Goal: Entertainment & Leisure: Consume media (video, audio)

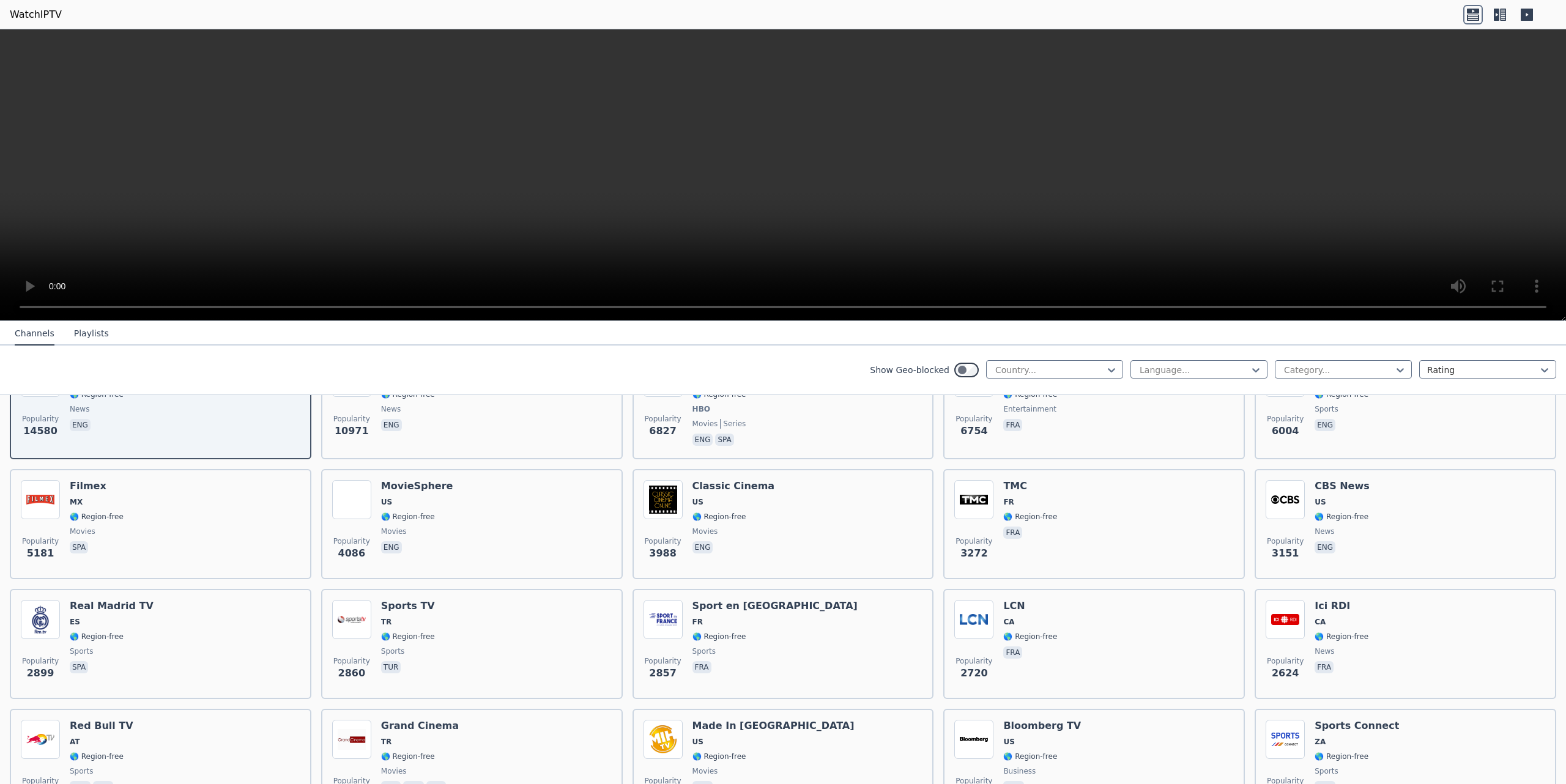
scroll to position [198, 0]
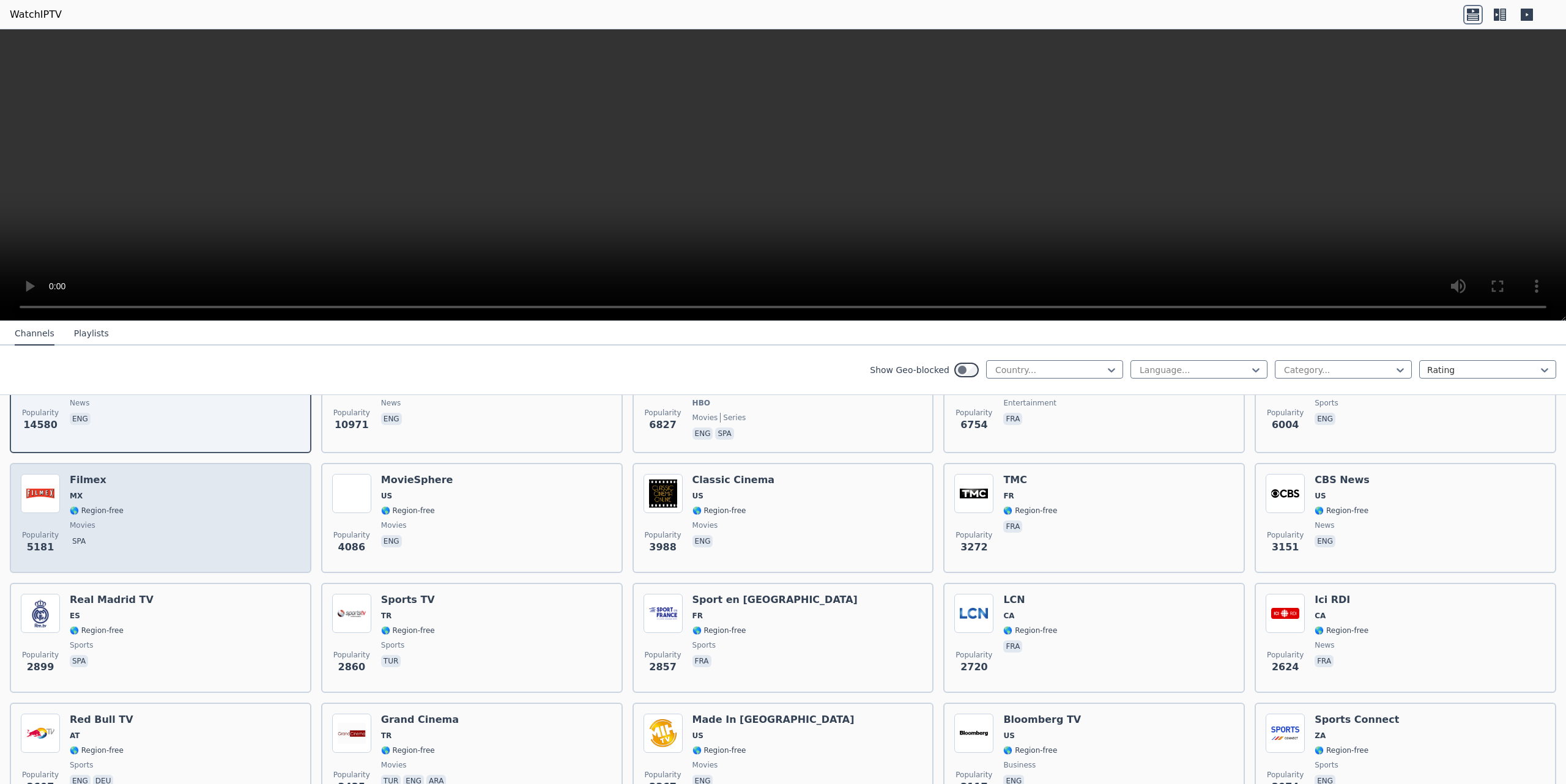
click at [98, 491] on span "MX" at bounding box center [96, 496] width 54 height 10
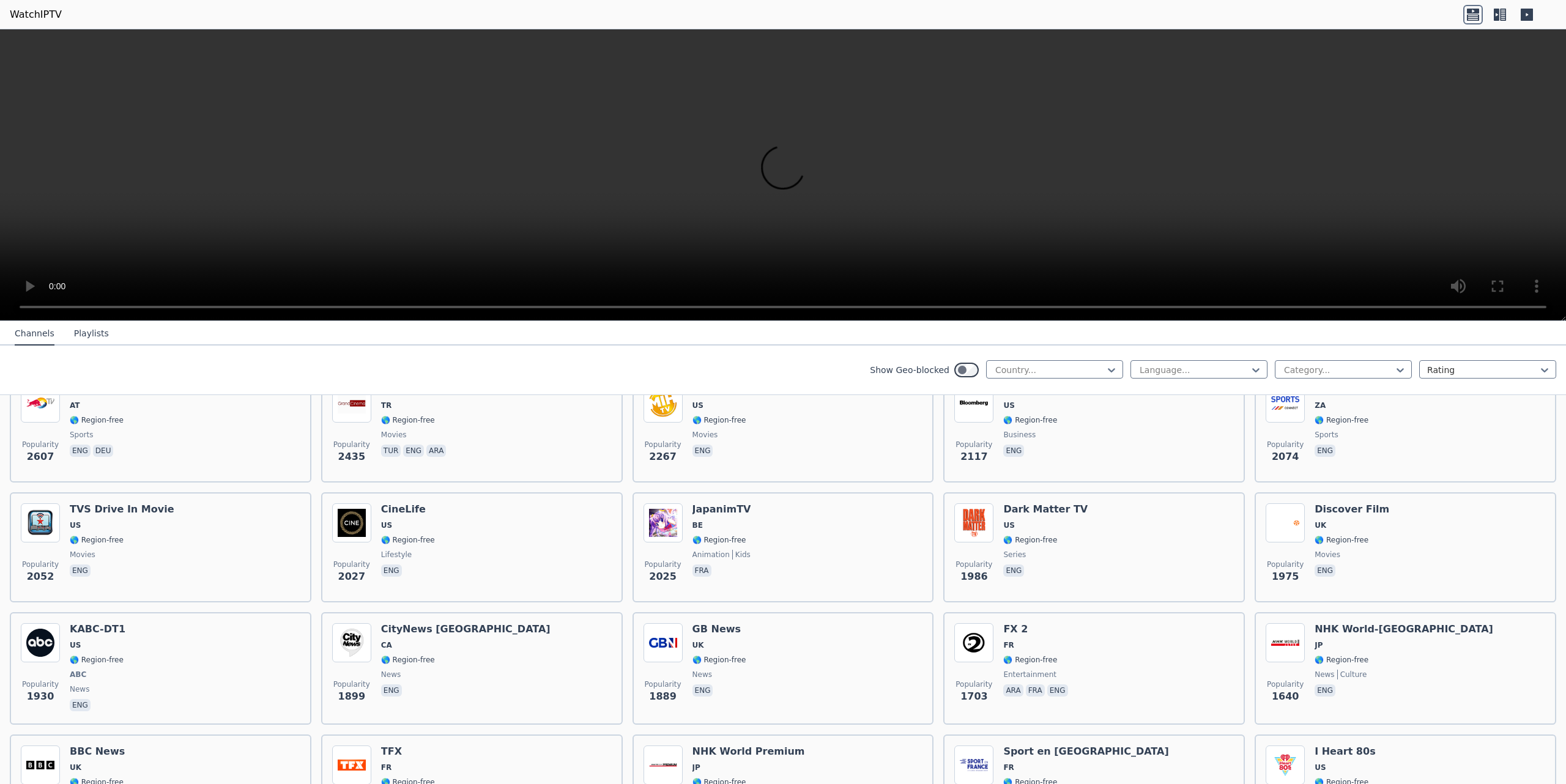
scroll to position [0, 0]
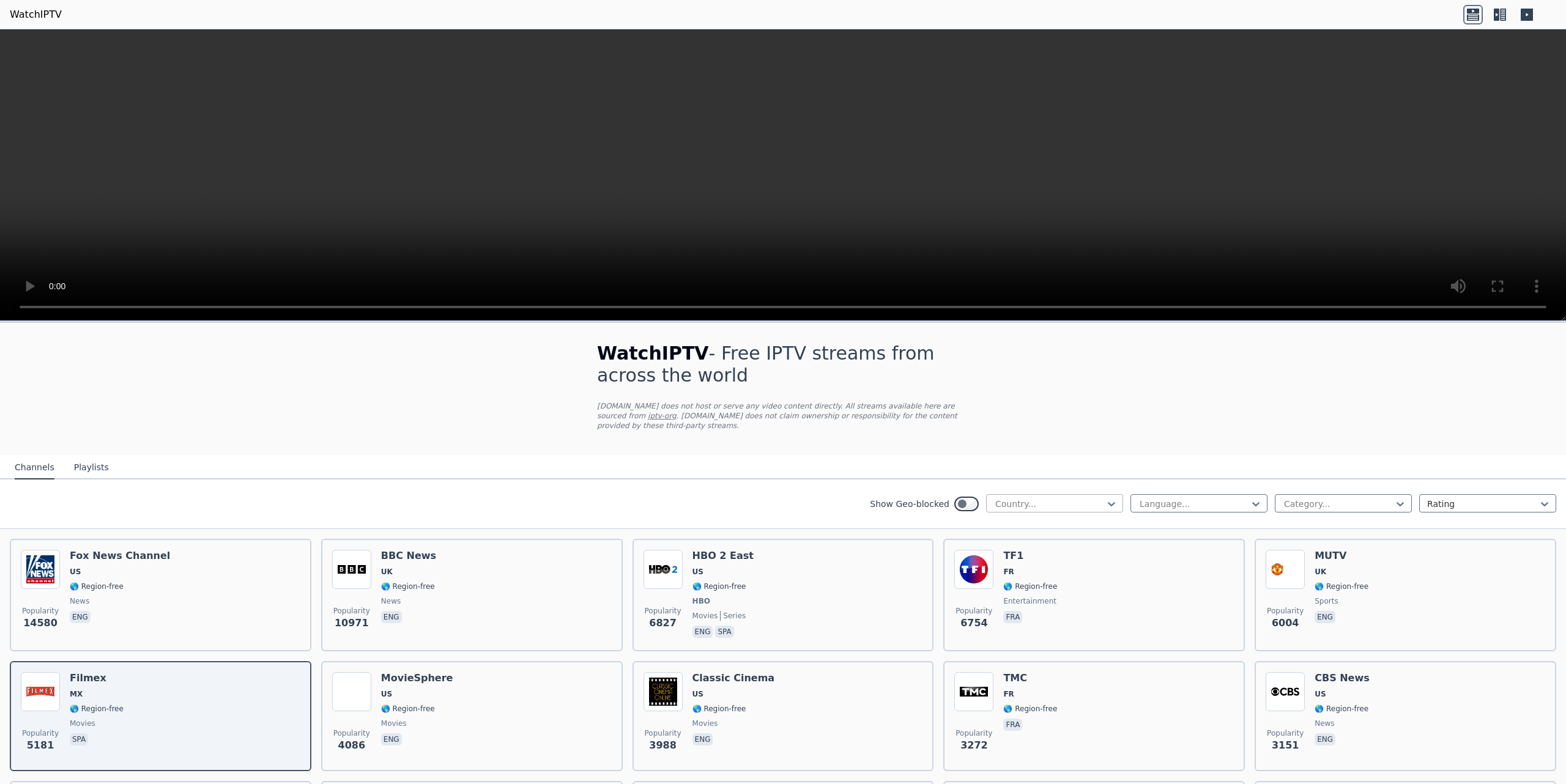
click at [782, 498] on div at bounding box center [1050, 504] width 111 height 12
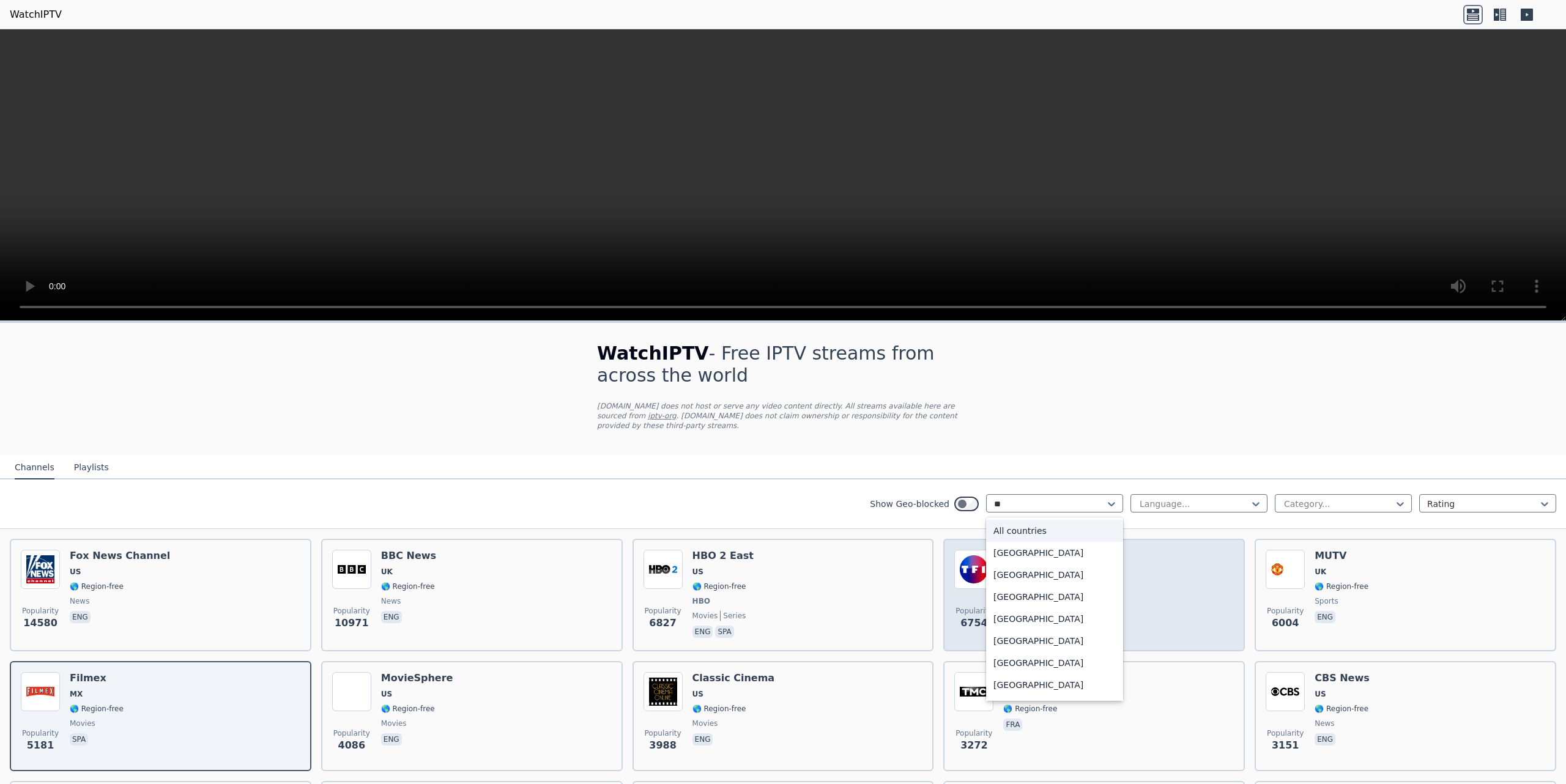
type input "***"
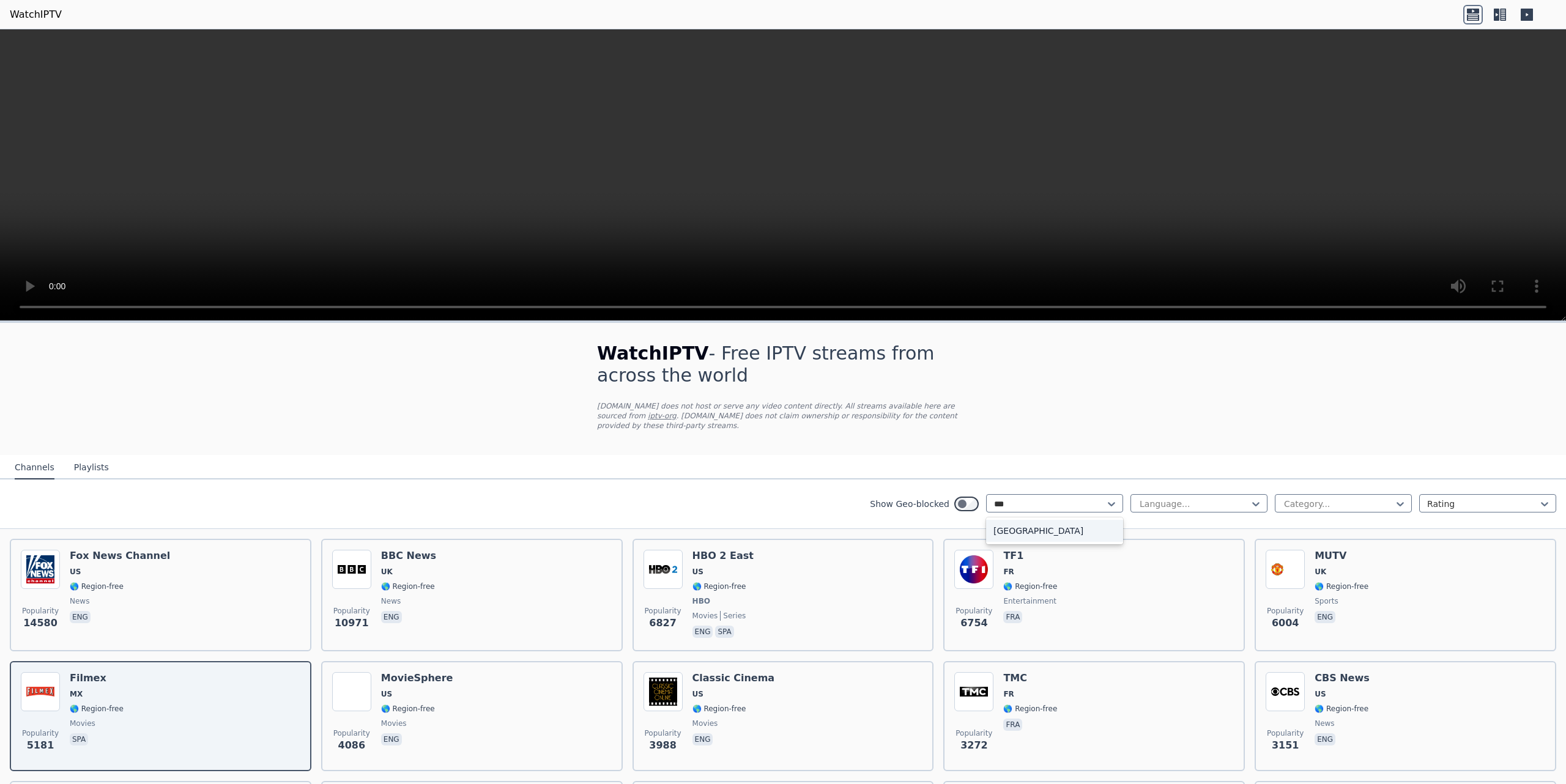
click at [782, 523] on div "[GEOGRAPHIC_DATA]" at bounding box center [1054, 531] width 137 height 22
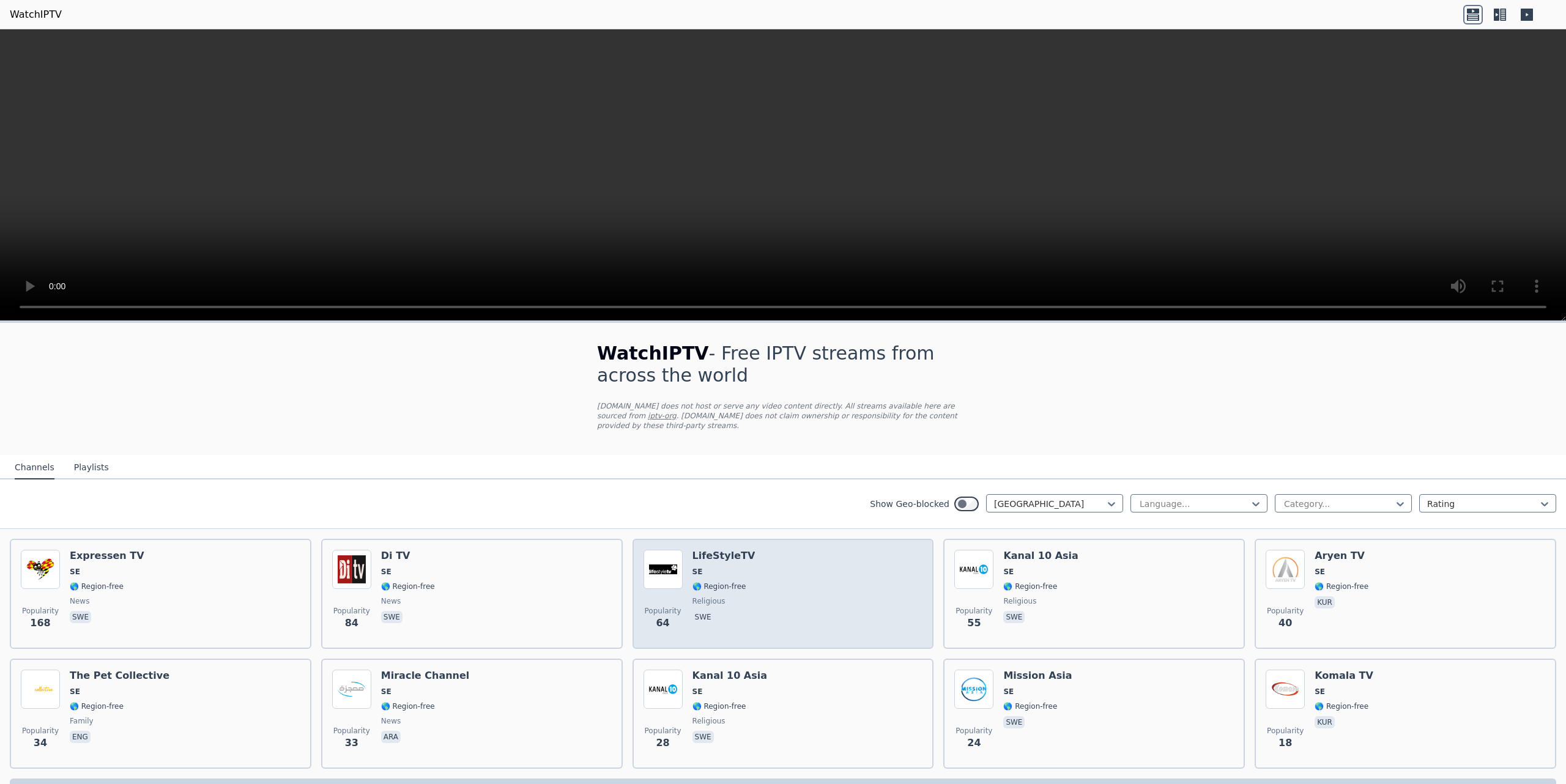
scroll to position [26, 0]
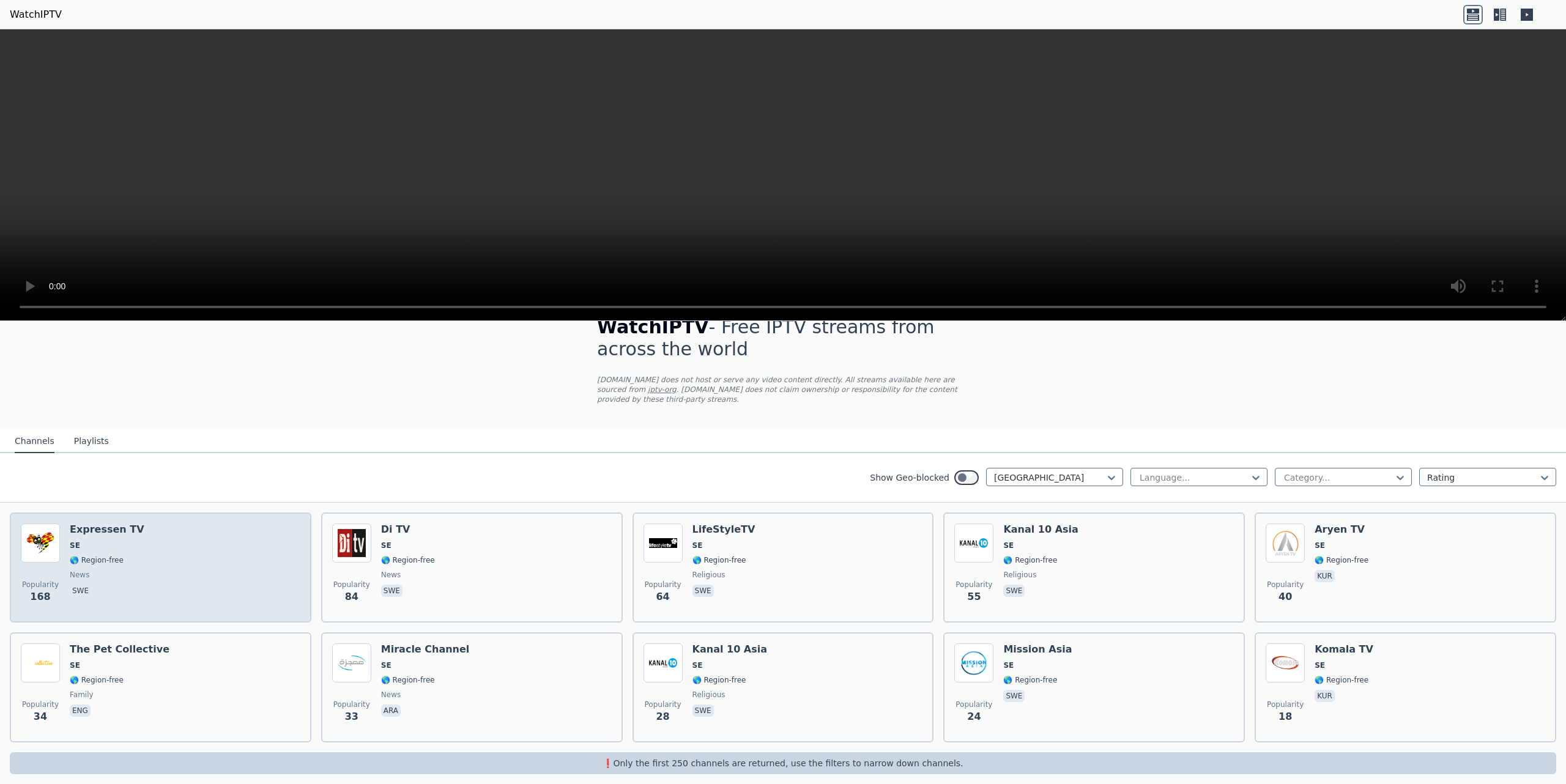
click at [237, 548] on div "Popularity 168 Expressen TV SE 🌎 Region-free news swe" at bounding box center [161, 567] width 280 height 88
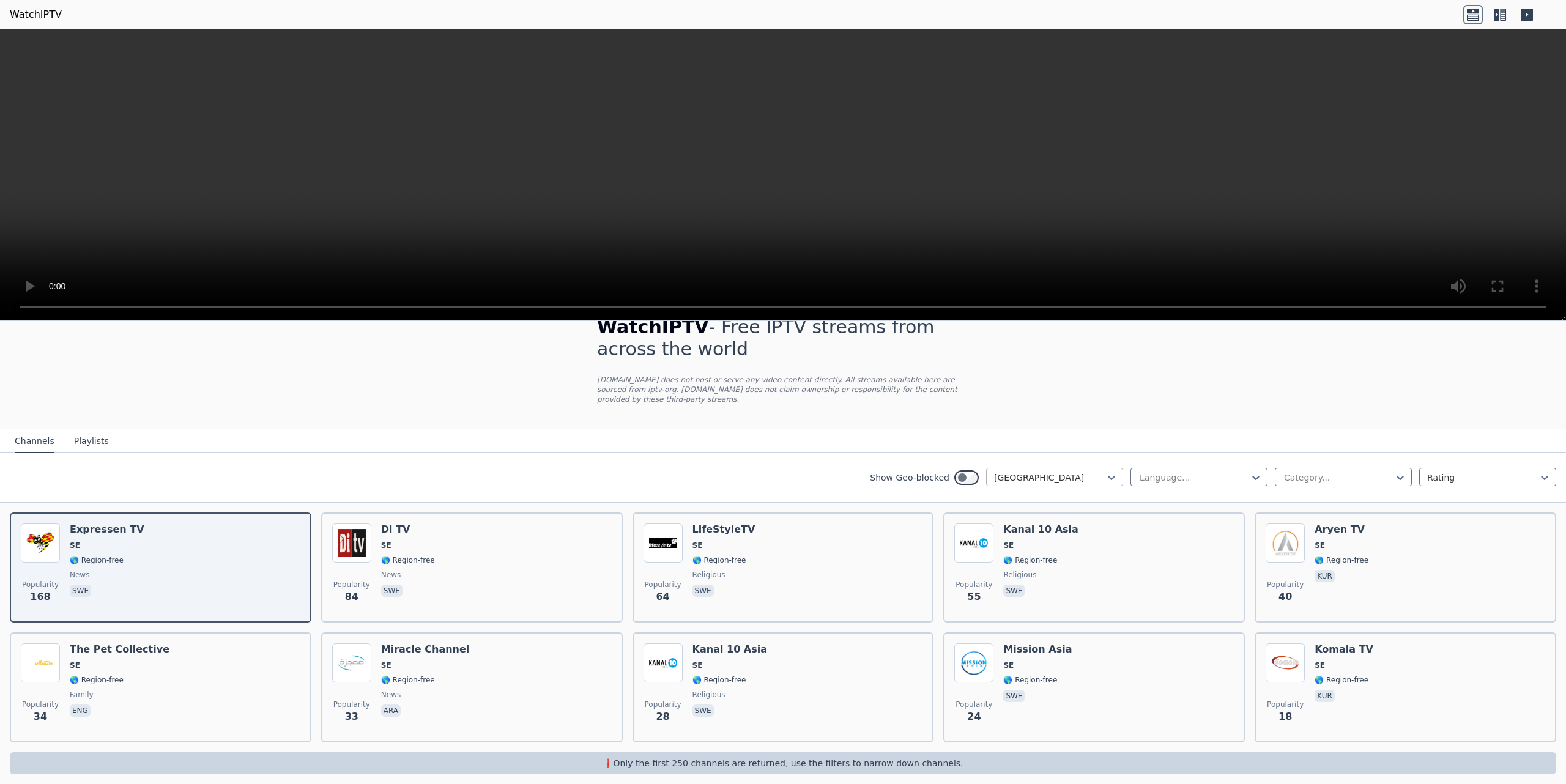
click at [782, 472] on div at bounding box center [1050, 477] width 111 height 12
drag, startPoint x: 1046, startPoint y: 467, endPoint x: 989, endPoint y: 474, distance: 57.4
click at [782, 474] on div "[GEOGRAPHIC_DATA]" at bounding box center [1054, 477] width 137 height 18
type input "***"
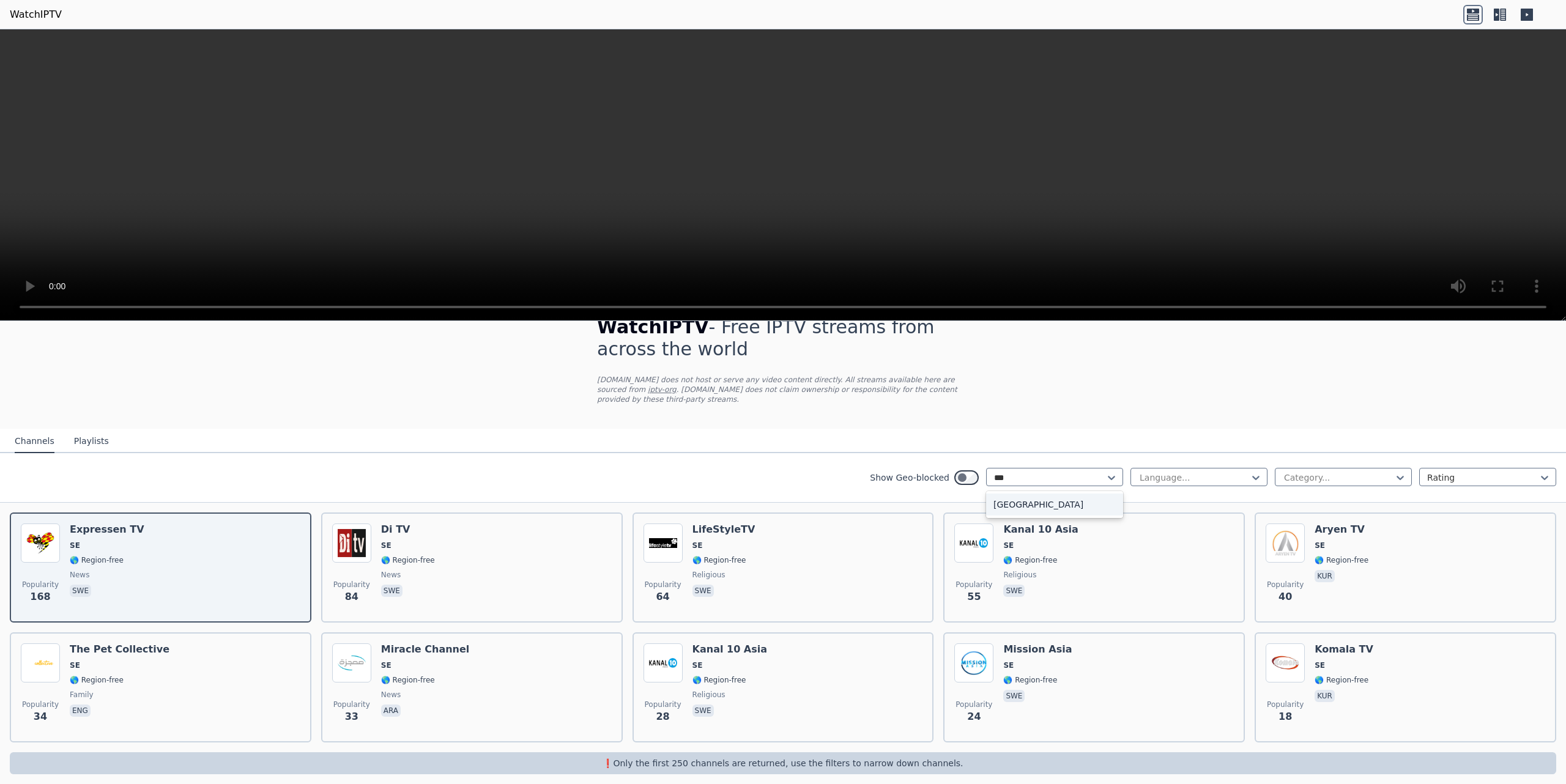
click at [782, 493] on div "[GEOGRAPHIC_DATA]" at bounding box center [1054, 504] width 137 height 22
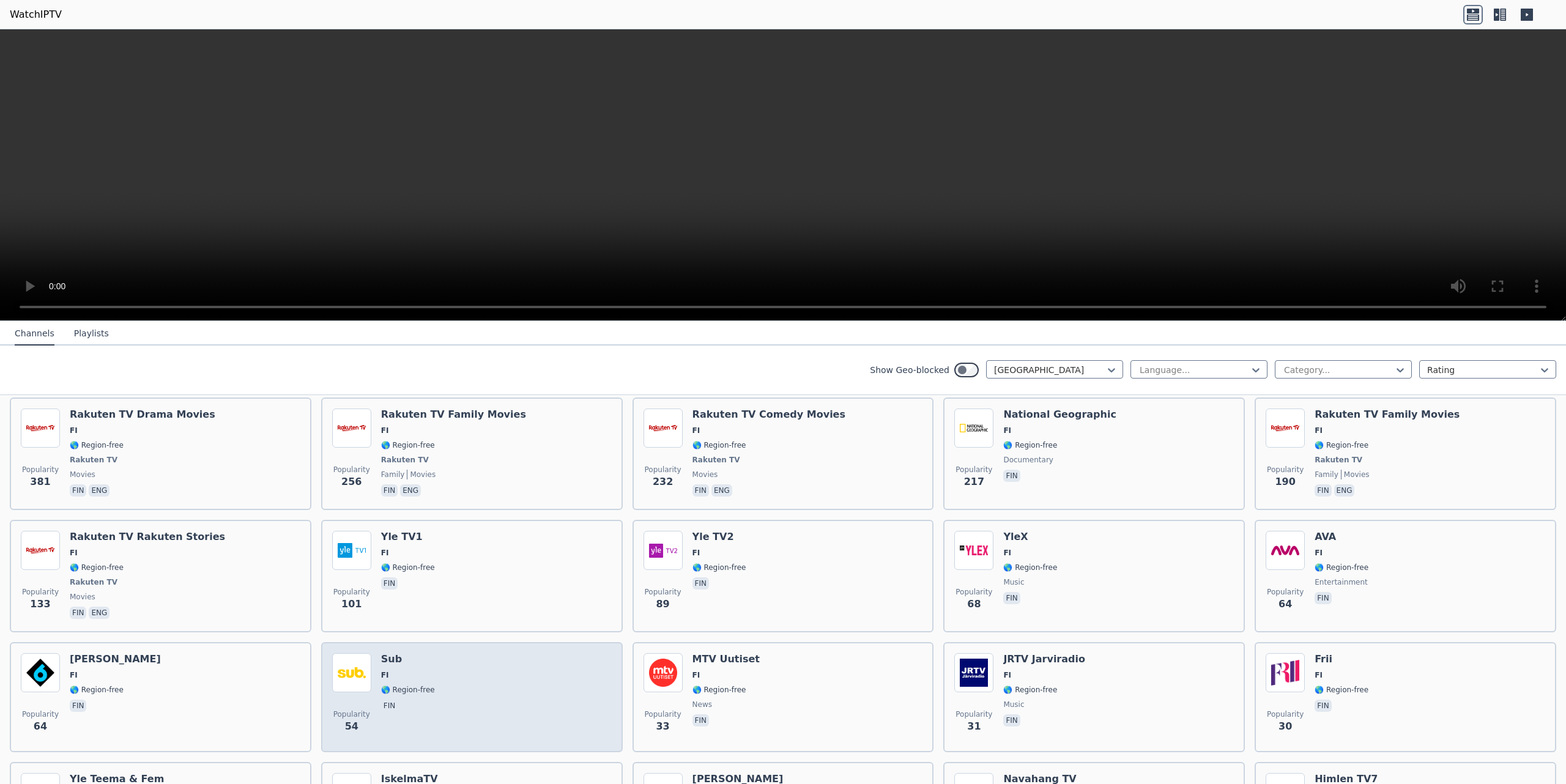
scroll to position [159, 0]
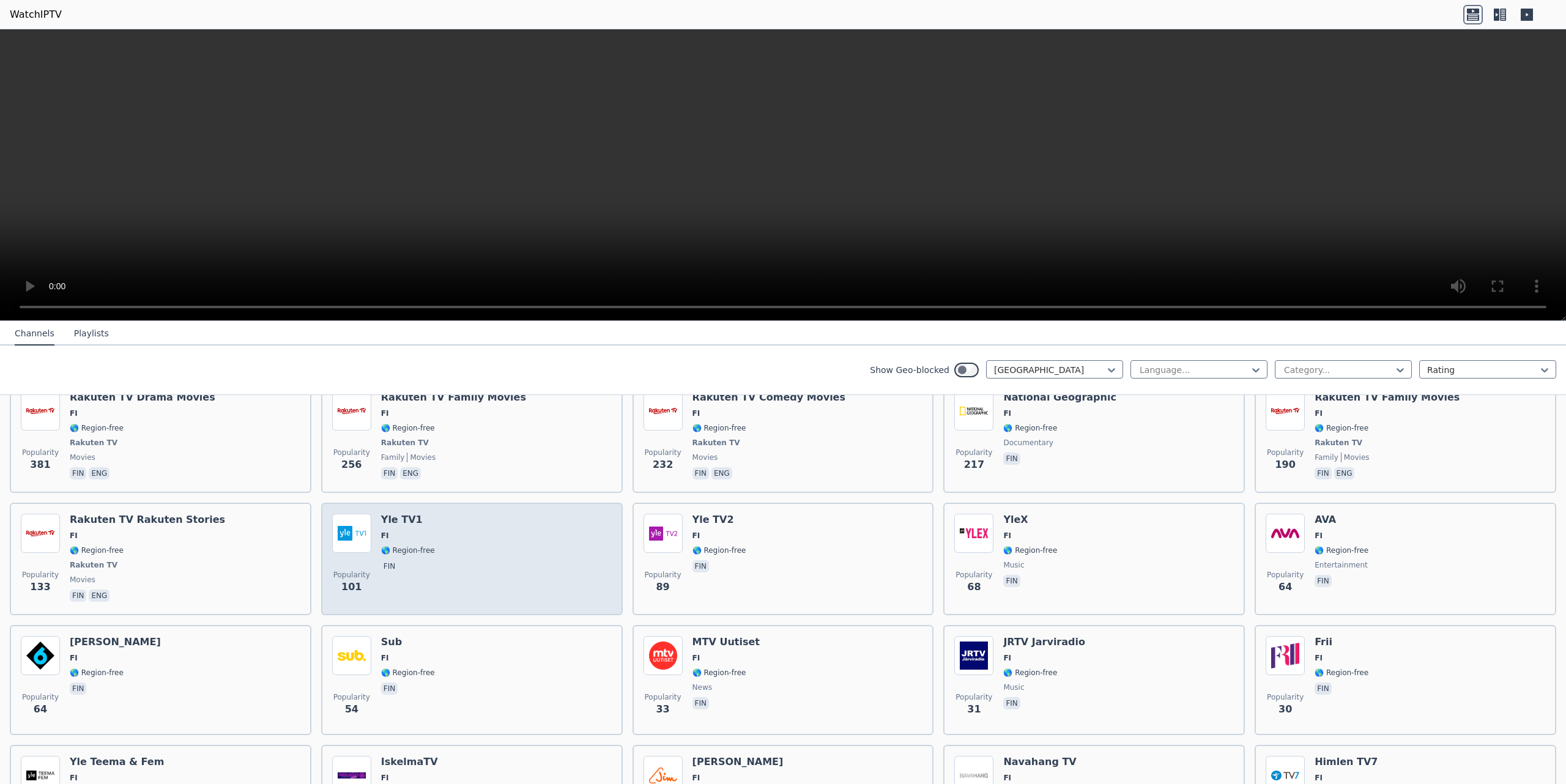
click at [415, 531] on span "FI" at bounding box center [408, 535] width 54 height 10
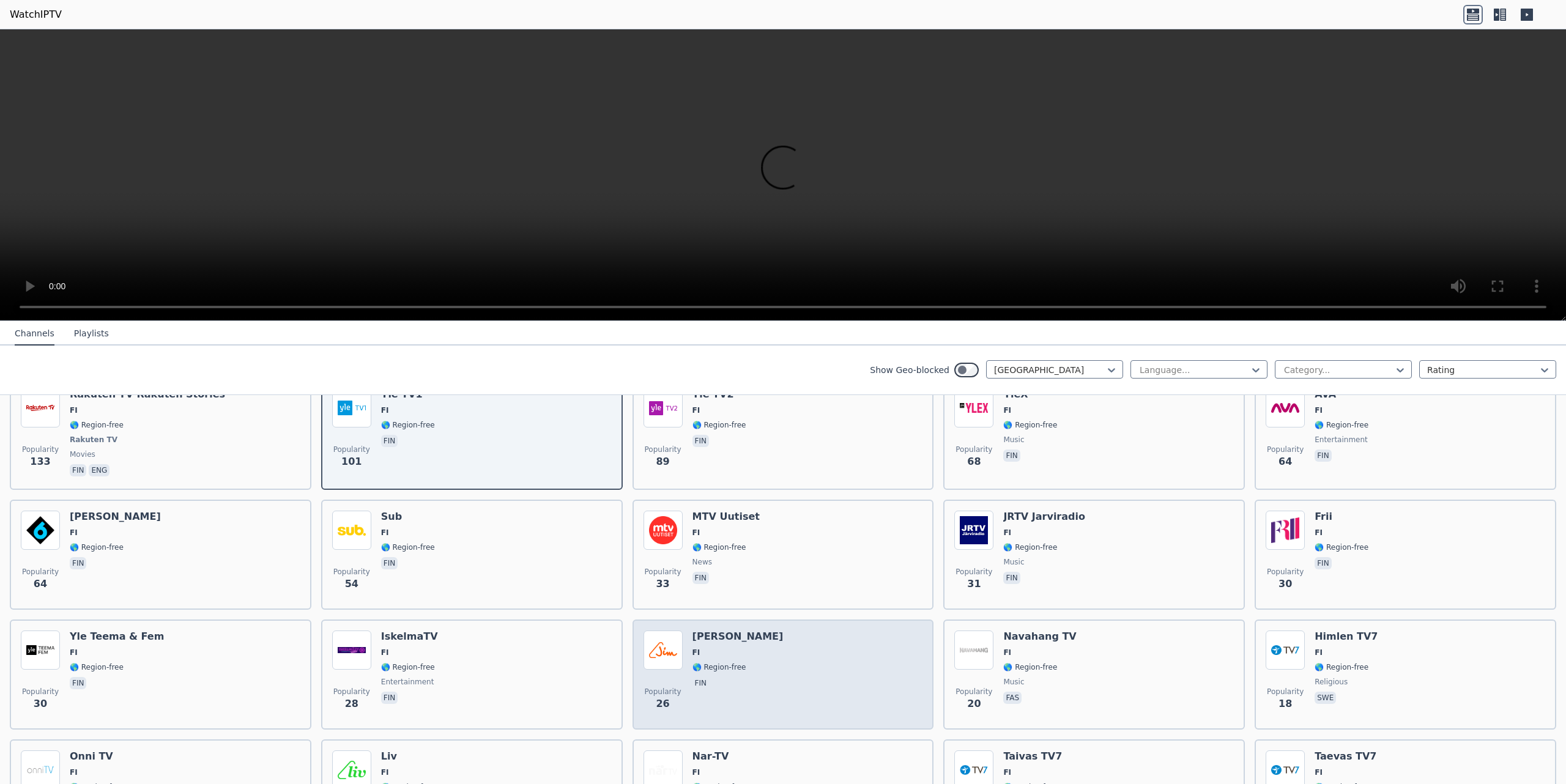
scroll to position [356, 0]
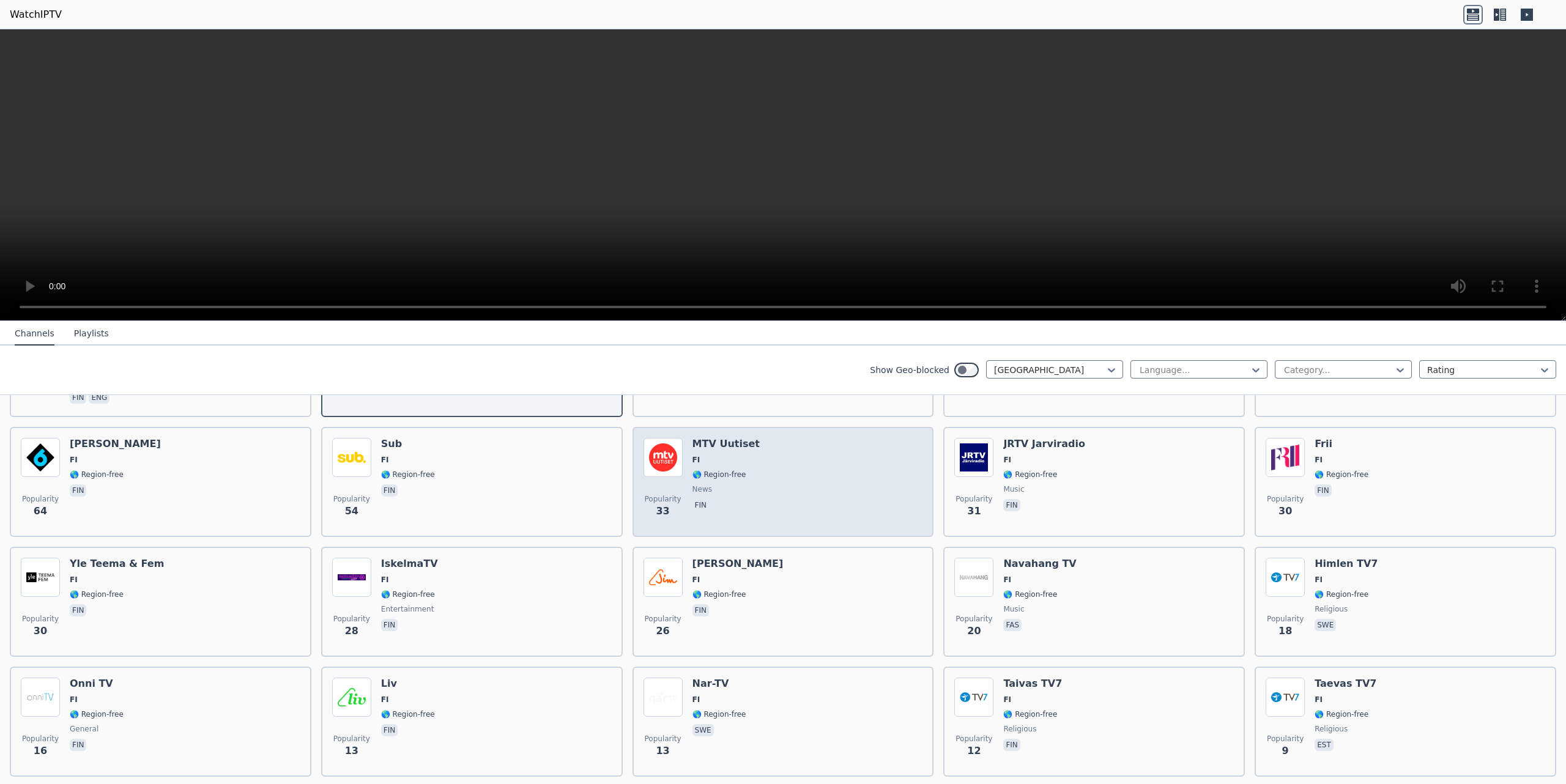
click at [766, 477] on div "Popularity 33 MTV Uutiset FI 🌎 Region-free news fin" at bounding box center [783, 481] width 280 height 88
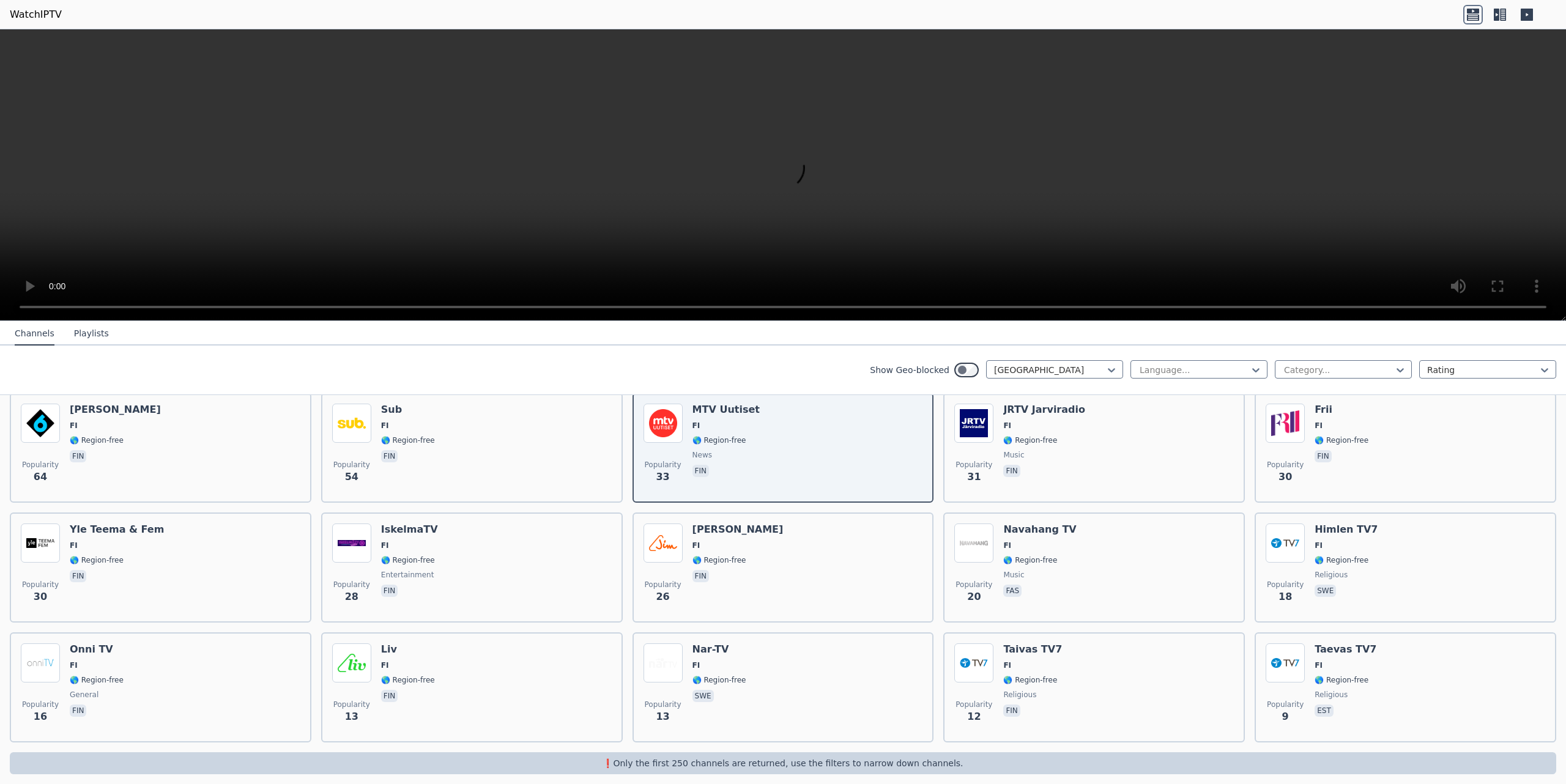
scroll to position [0, 0]
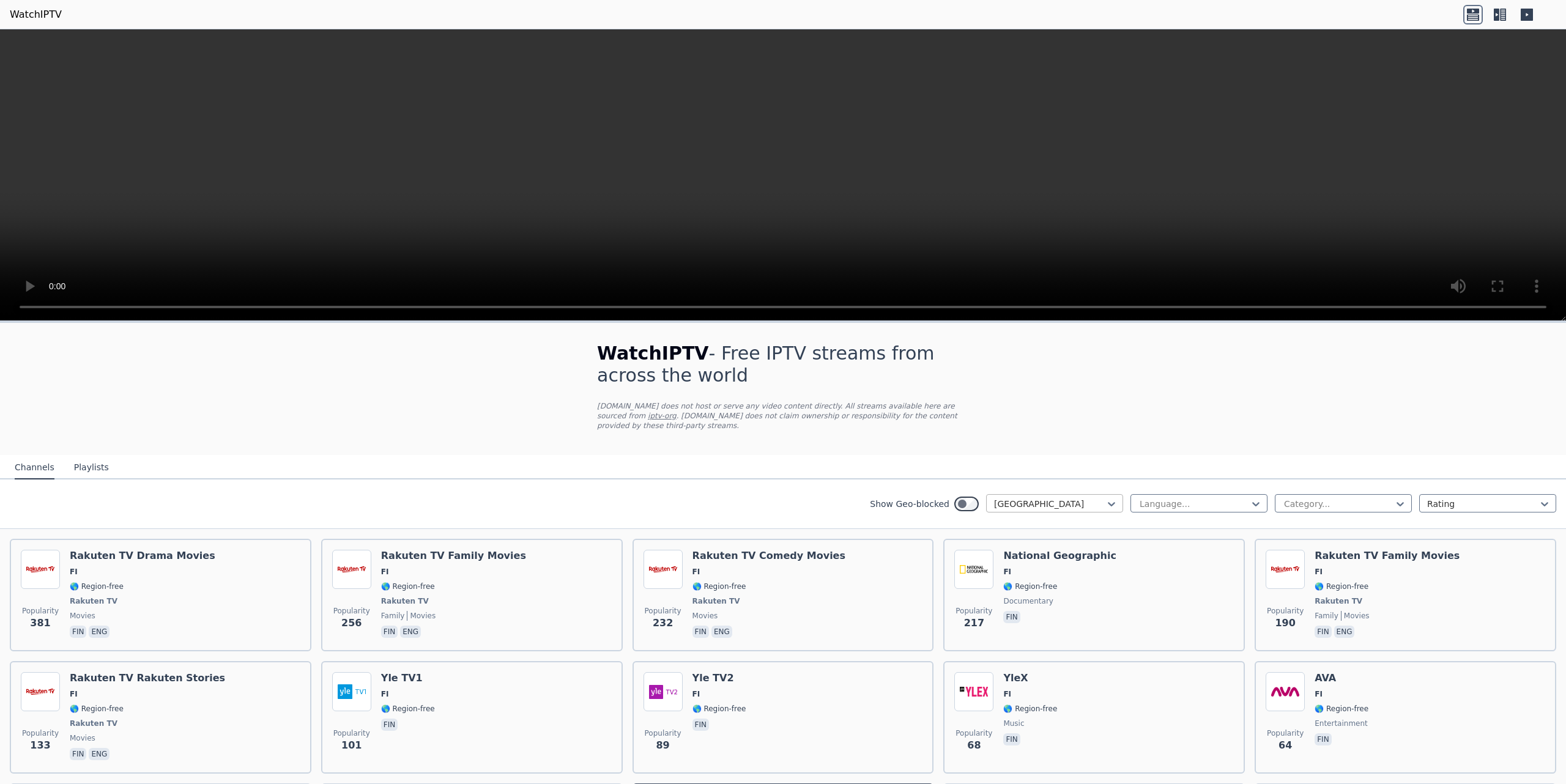
click at [782, 498] on div at bounding box center [1050, 504] width 111 height 12
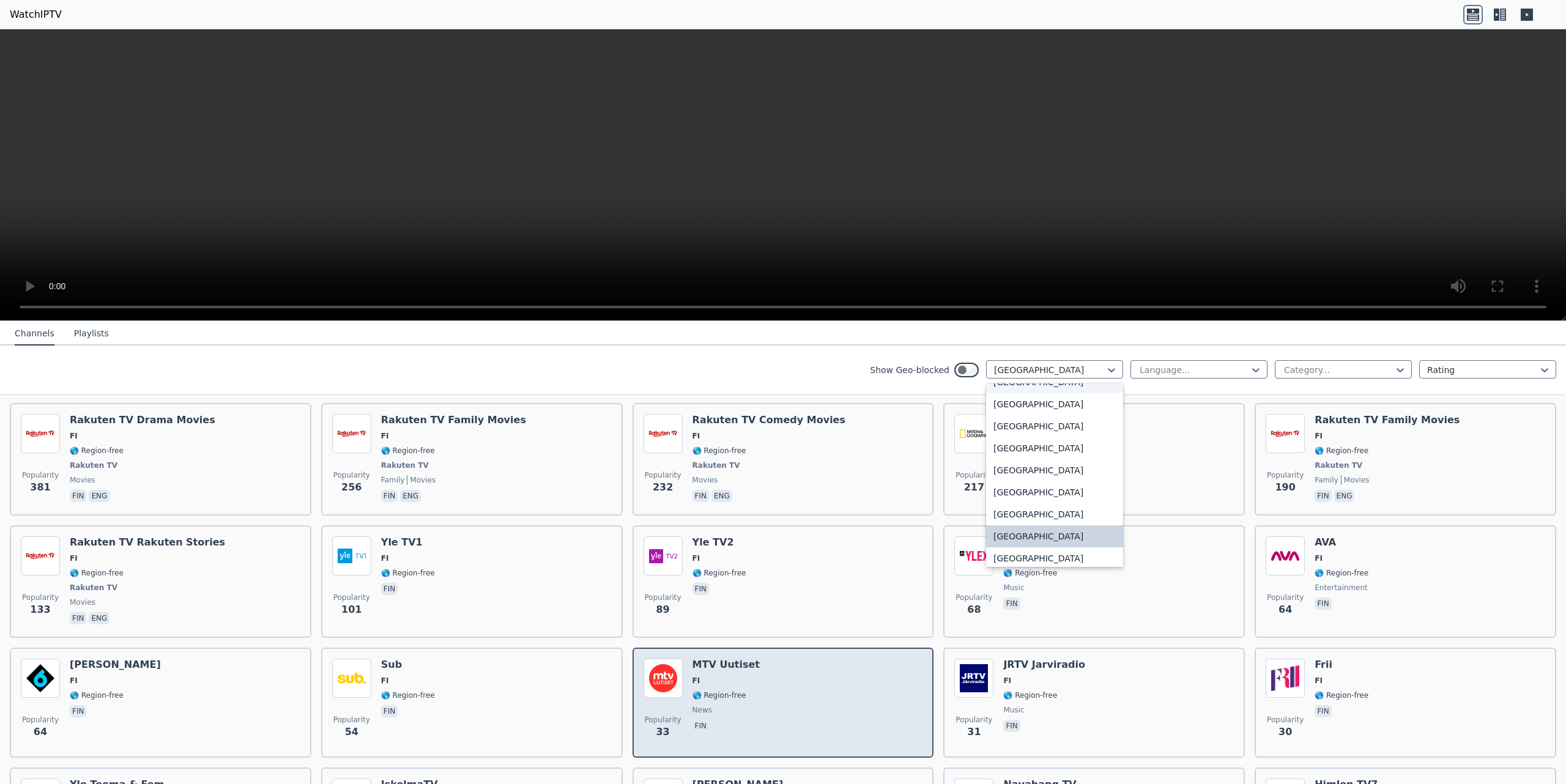
scroll to position [198, 0]
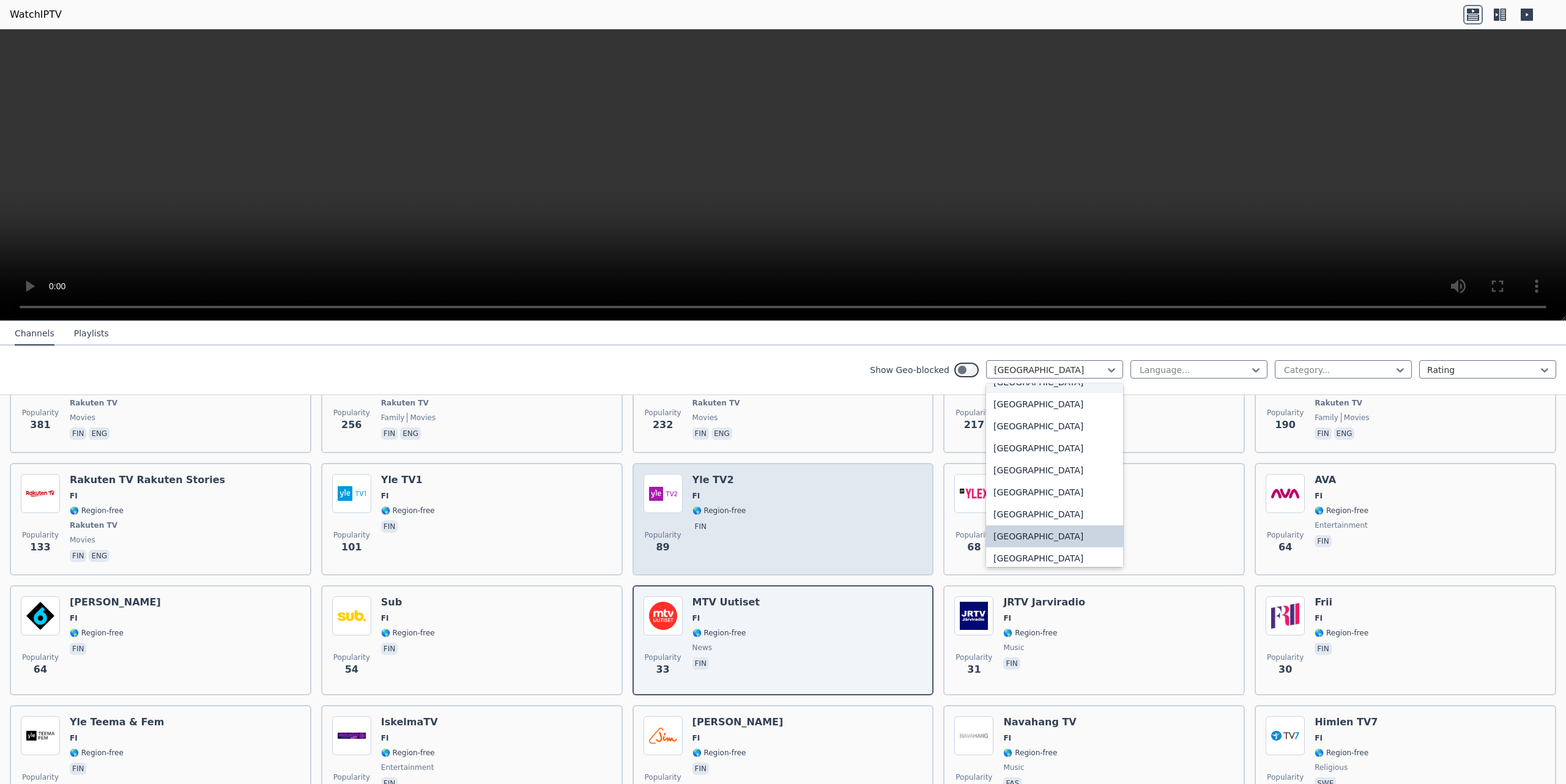
click at [716, 520] on span "fin" at bounding box center [719, 527] width 54 height 14
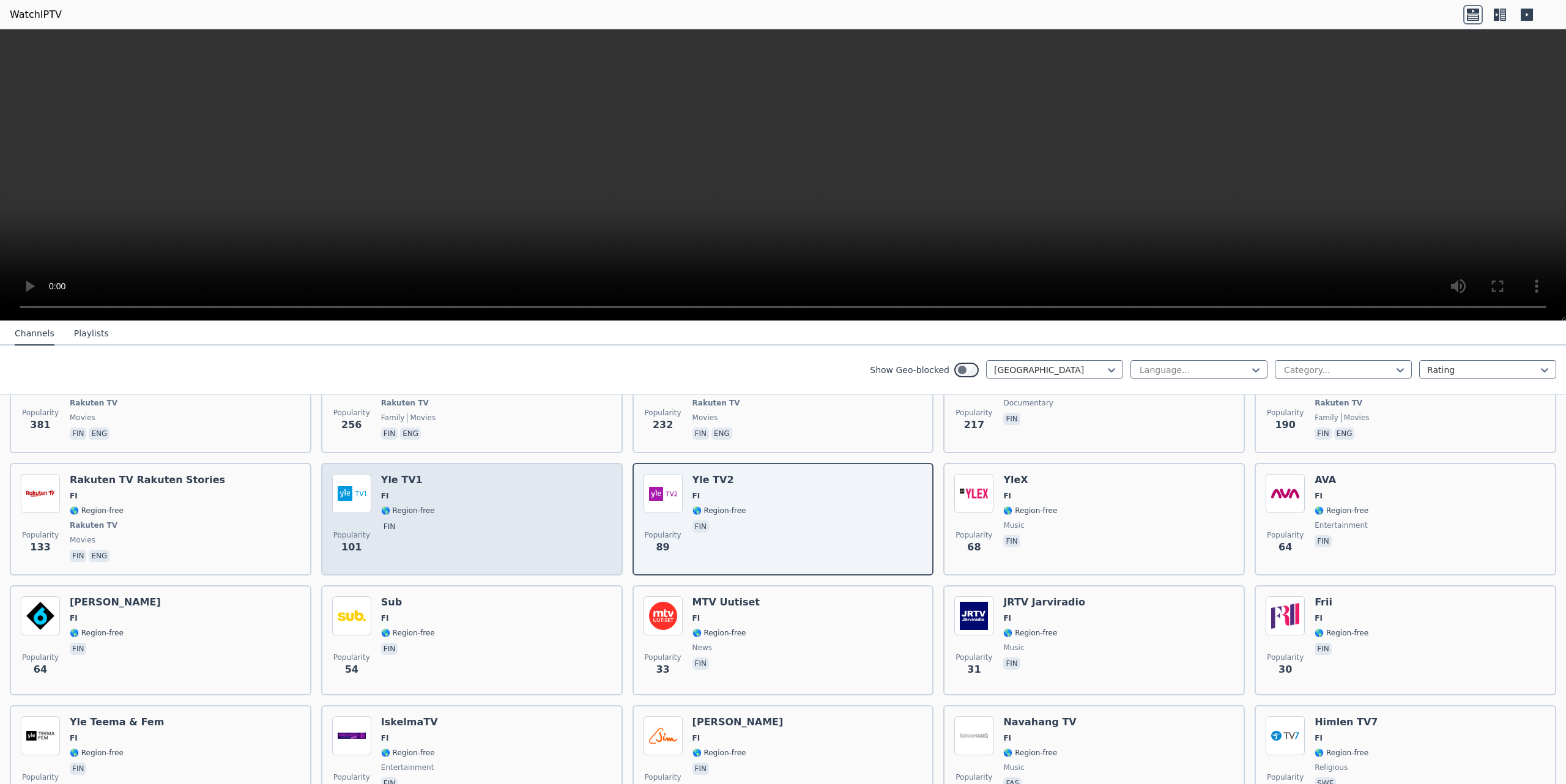
click at [522, 502] on div "Popularity 101 Yle TV1 FI 🌎 Region-free fin" at bounding box center [472, 519] width 280 height 90
